Goal: Task Accomplishment & Management: Manage account settings

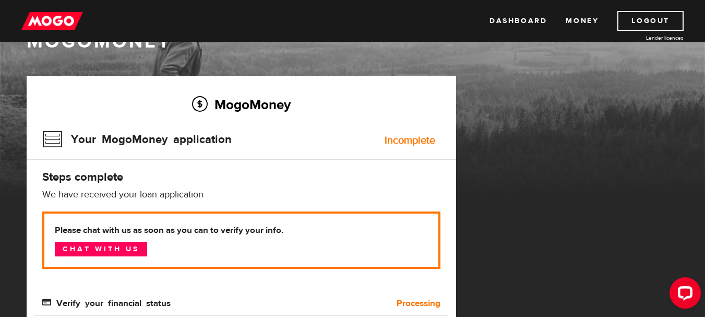
scroll to position [56, 0]
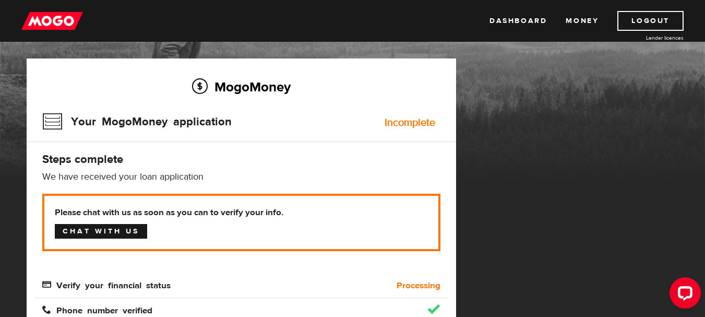
click at [97, 235] on link "Chat with us" at bounding box center [101, 231] width 92 height 15
click at [168, 13] on div "Dashboard Money Logout Lender licences Dashboard Money Logout Lender licences" at bounding box center [352, 21] width 705 height 42
click at [508, 25] on link "Dashboard" at bounding box center [518, 21] width 57 height 20
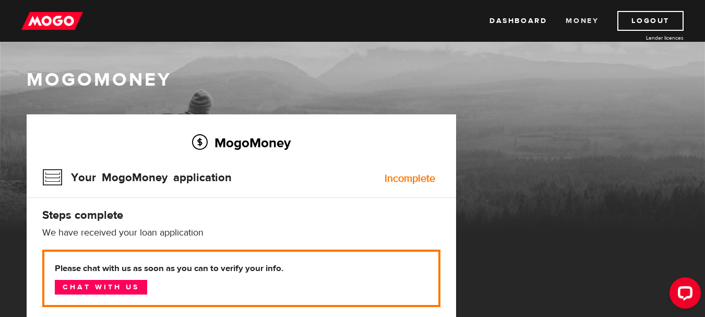
click at [585, 20] on link "Money" at bounding box center [582, 21] width 33 height 20
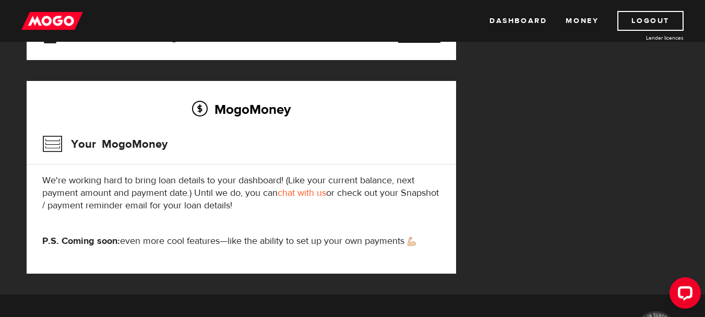
scroll to position [290, 0]
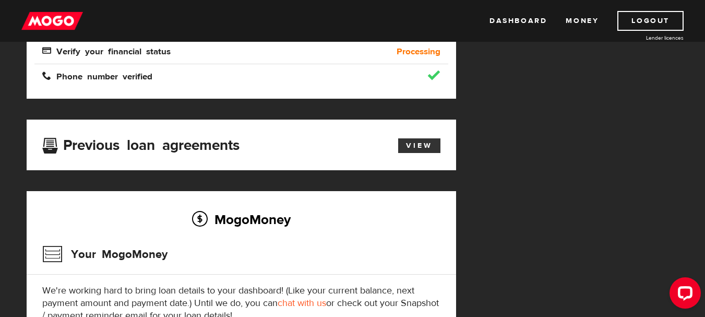
click at [426, 142] on link "View" at bounding box center [419, 145] width 42 height 15
